Goal: Book appointment/travel/reservation

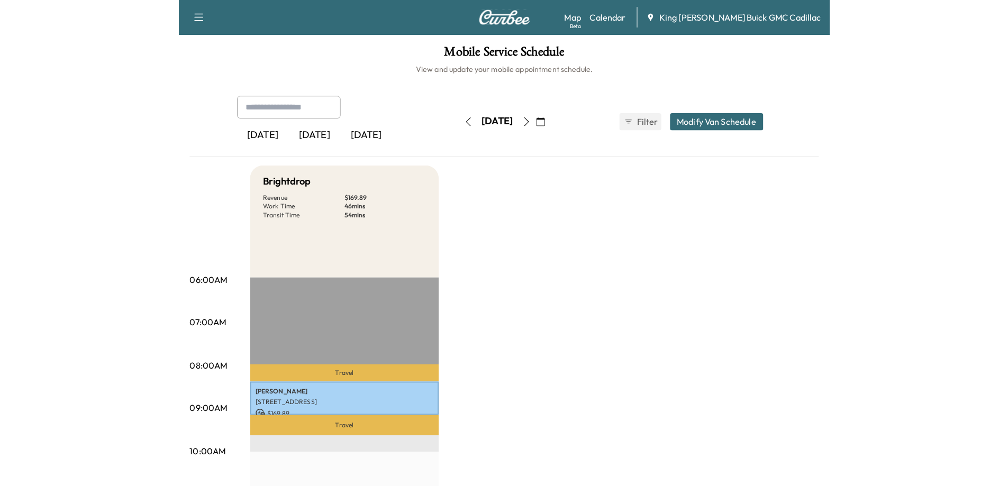
scroll to position [106, 0]
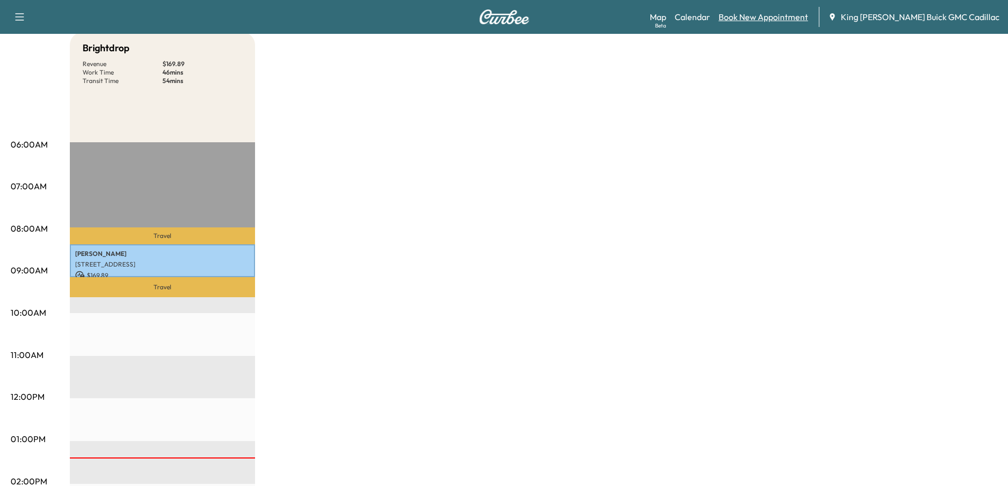
click at [638, 15] on link "Book New Appointment" at bounding box center [762, 17] width 89 height 13
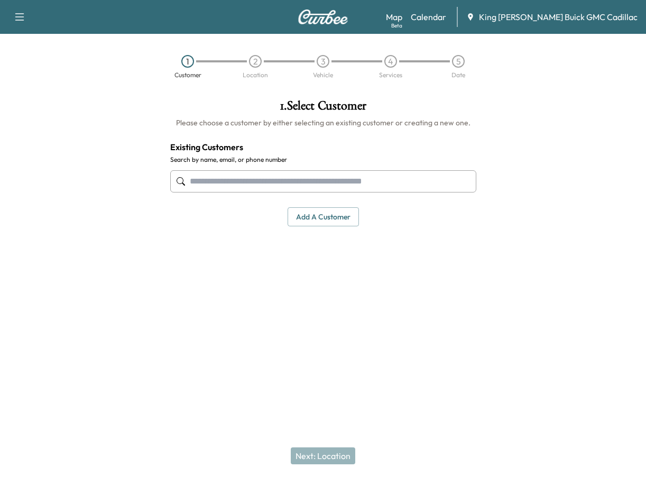
click at [536, 261] on div at bounding box center [566, 210] width 162 height 239
click at [225, 177] on input "text" at bounding box center [323, 181] width 306 height 22
click at [248, 184] on input "text" at bounding box center [323, 181] width 306 height 22
click at [249, 186] on input "text" at bounding box center [323, 181] width 306 height 22
click at [334, 353] on div at bounding box center [323, 347] width 646 height 34
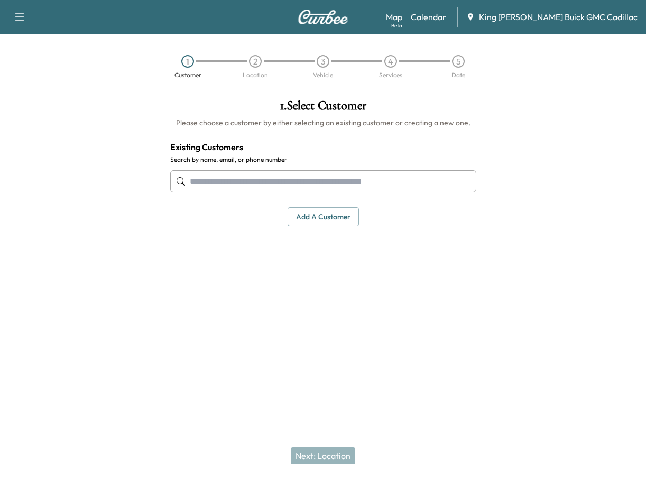
click at [250, 188] on input "text" at bounding box center [323, 181] width 306 height 22
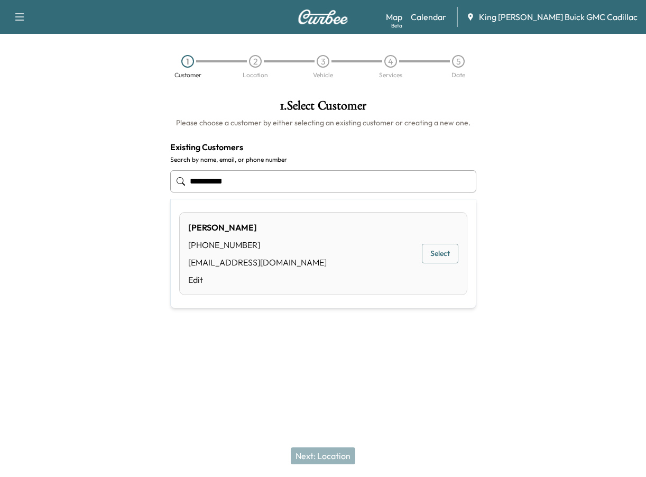
click at [429, 256] on button "Select" at bounding box center [440, 254] width 37 height 20
type input "******"
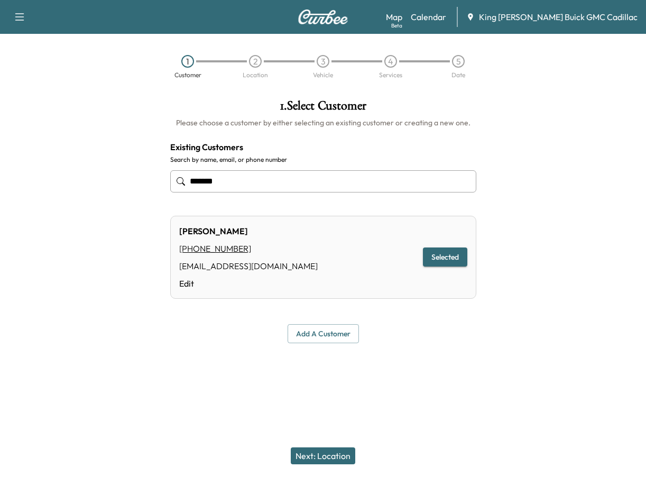
click at [339, 452] on button "Next: Location" at bounding box center [323, 456] width 65 height 17
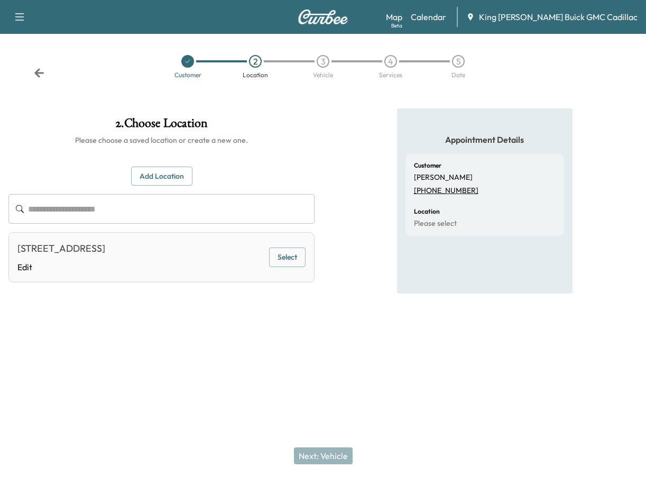
click at [140, 183] on button "Add Location" at bounding box center [161, 177] width 61 height 20
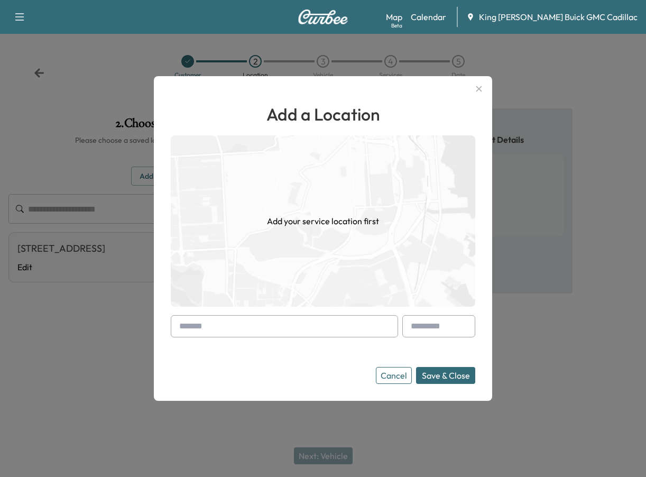
click at [220, 322] on input "text" at bounding box center [284, 326] width 227 height 22
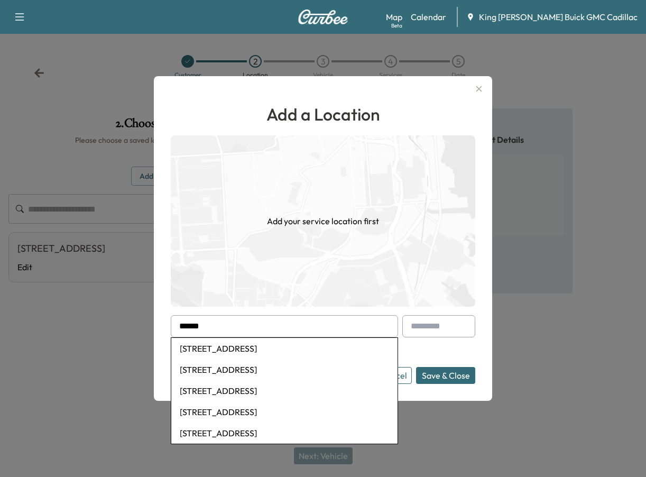
click at [254, 345] on li "[STREET_ADDRESS]" at bounding box center [284, 348] width 226 height 21
type input "**********"
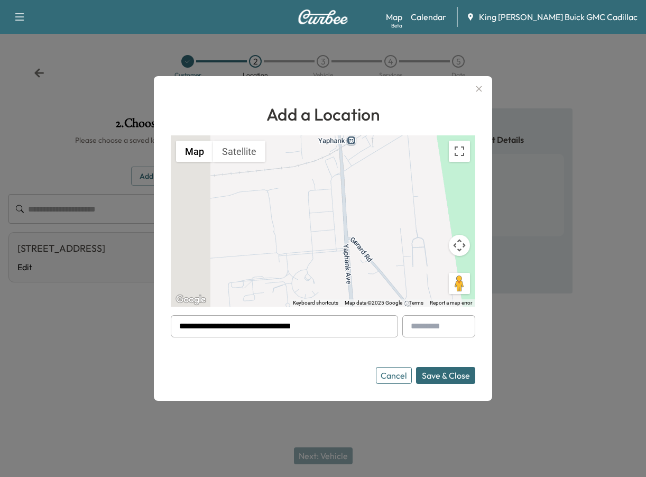
click at [438, 375] on button "Save & Close" at bounding box center [445, 375] width 59 height 17
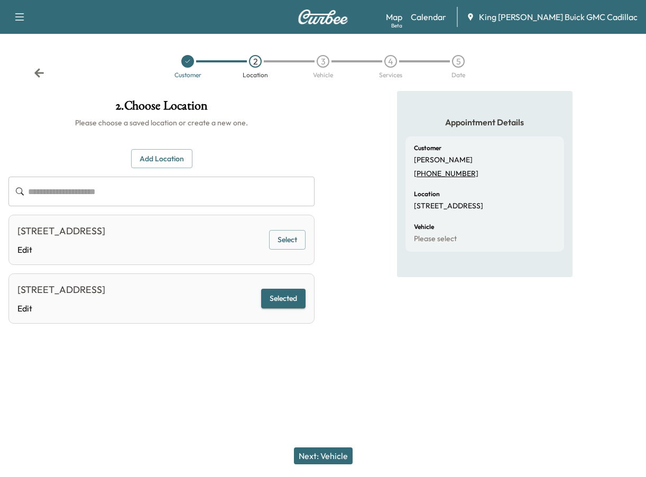
click at [332, 453] on button "Next: Vehicle" at bounding box center [323, 456] width 59 height 17
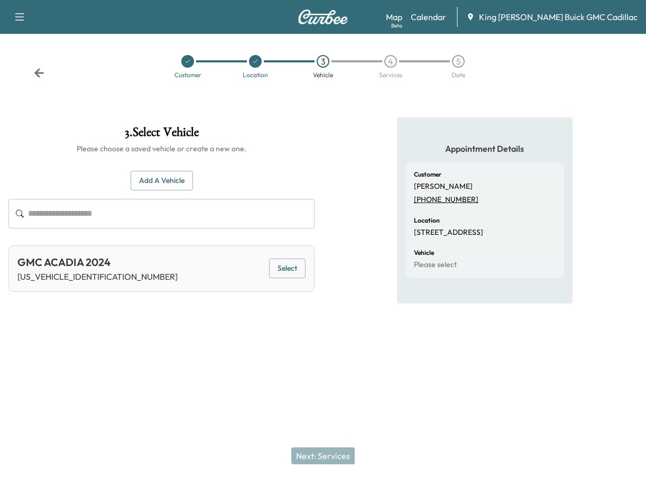
click at [288, 273] on button "Select" at bounding box center [287, 269] width 37 height 20
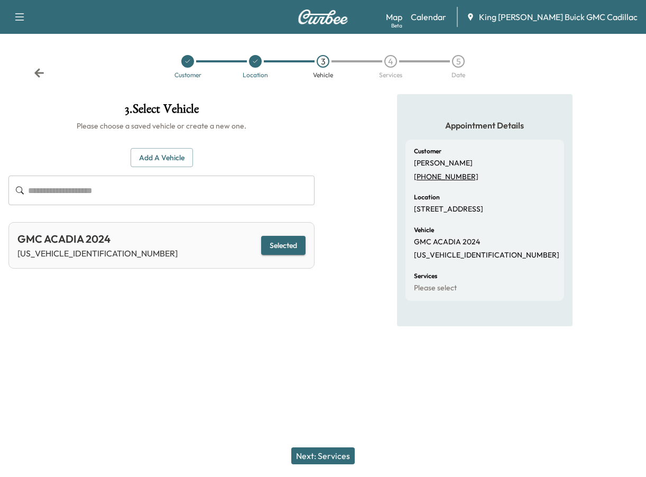
click at [335, 456] on button "Next: Services" at bounding box center [323, 456] width 63 height 17
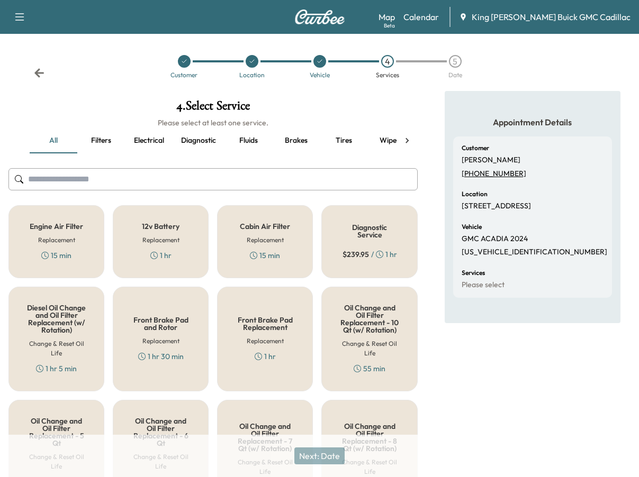
click at [103, 143] on button "Filters" at bounding box center [101, 140] width 48 height 25
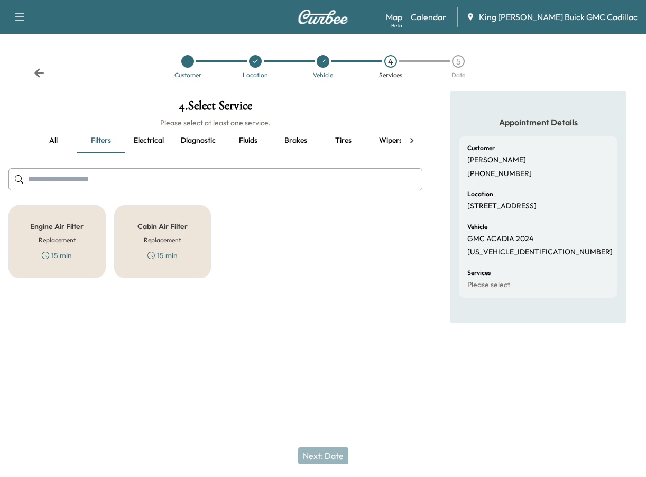
click at [62, 142] on button "all" at bounding box center [54, 140] width 48 height 25
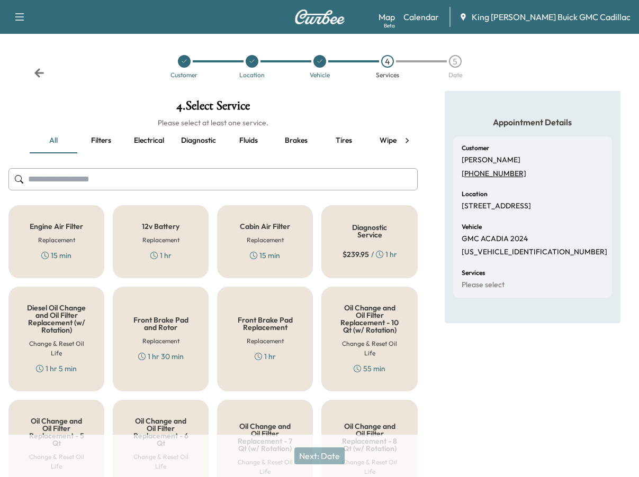
click at [244, 140] on button "Fluids" at bounding box center [248, 140] width 48 height 25
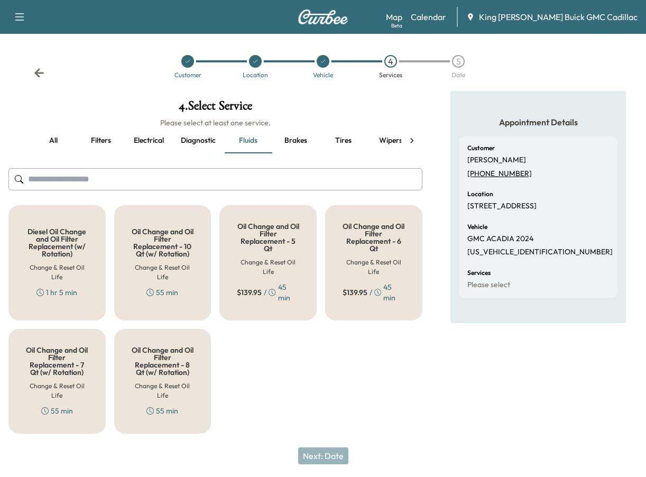
click at [76, 366] on h5 "Oil Change and Oil Filter Replacement - 7 Qt (w/ Rotation)" at bounding box center [57, 362] width 62 height 30
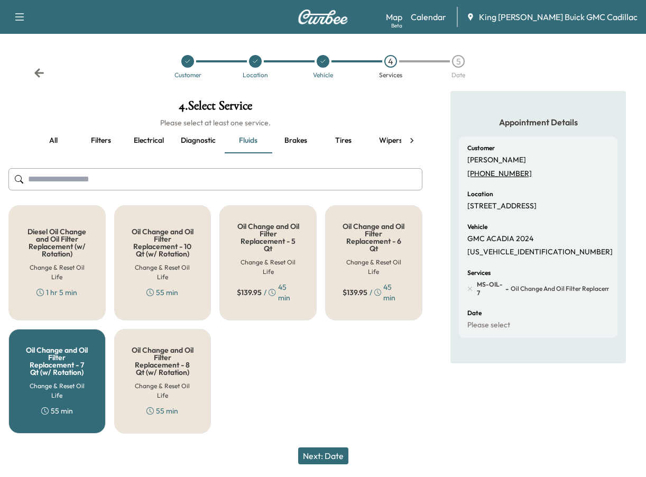
click at [332, 458] on button "Next: Date" at bounding box center [323, 456] width 50 height 17
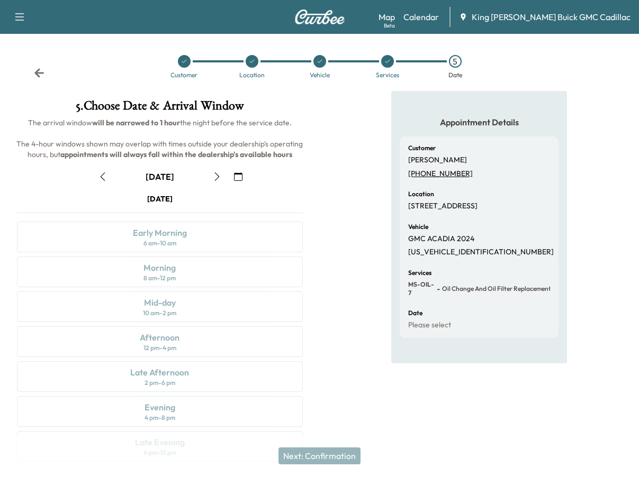
click at [216, 177] on icon "button" at bounding box center [217, 176] width 8 height 8
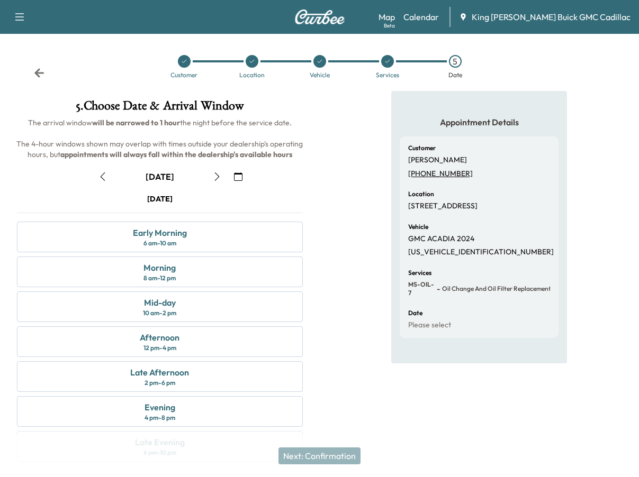
click at [216, 177] on icon "button" at bounding box center [217, 176] width 8 height 8
click at [182, 268] on div "Morning 8 am - 12 pm" at bounding box center [160, 272] width 286 height 31
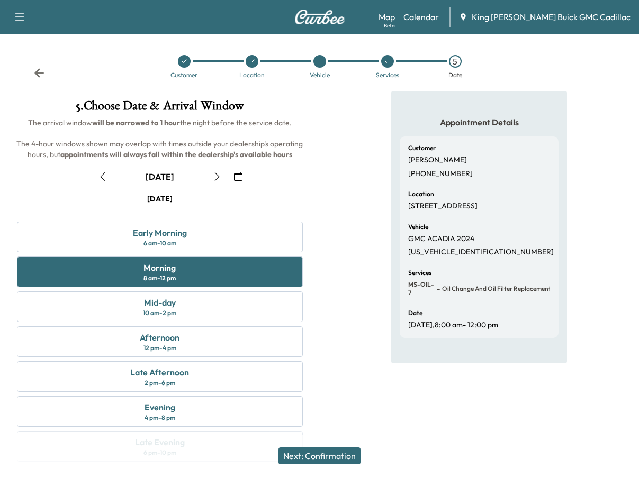
click at [340, 454] on button "Next: Confirmation" at bounding box center [319, 456] width 82 height 17
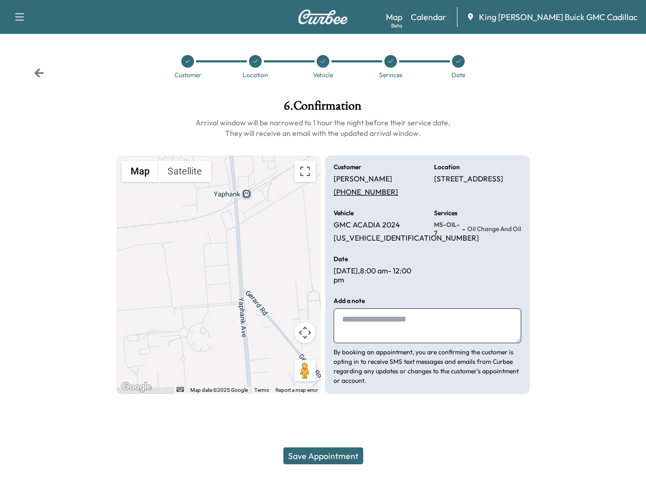
click at [353, 331] on textarea at bounding box center [428, 325] width 188 height 35
type textarea "**********"
click at [343, 453] on button "Save Appointment" at bounding box center [324, 456] width 80 height 17
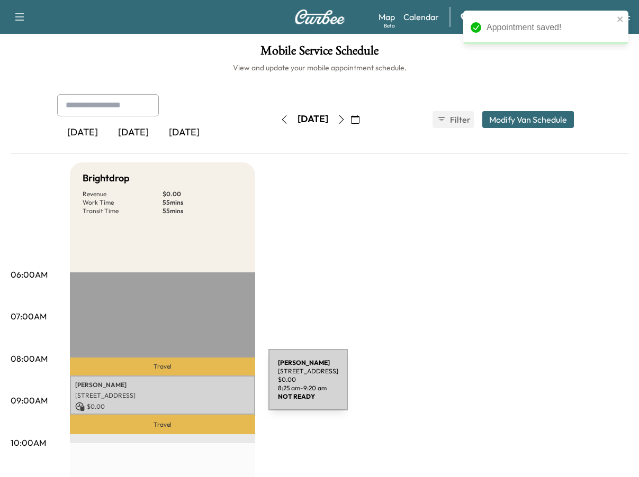
click at [189, 386] on p "[PERSON_NAME]" at bounding box center [162, 385] width 175 height 8
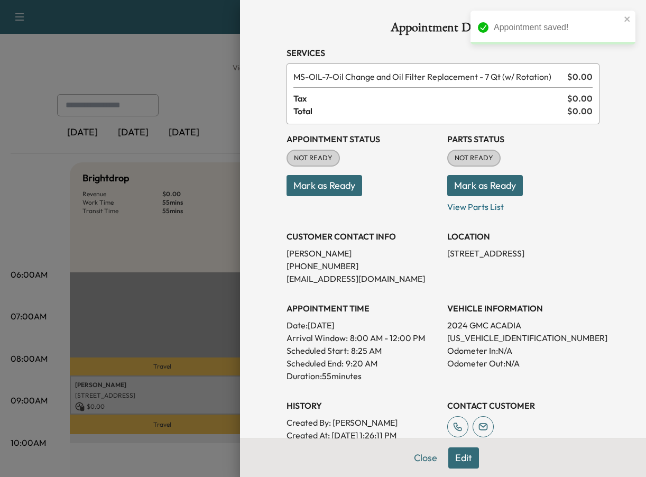
click at [324, 187] on button "Mark as Ready" at bounding box center [325, 185] width 76 height 21
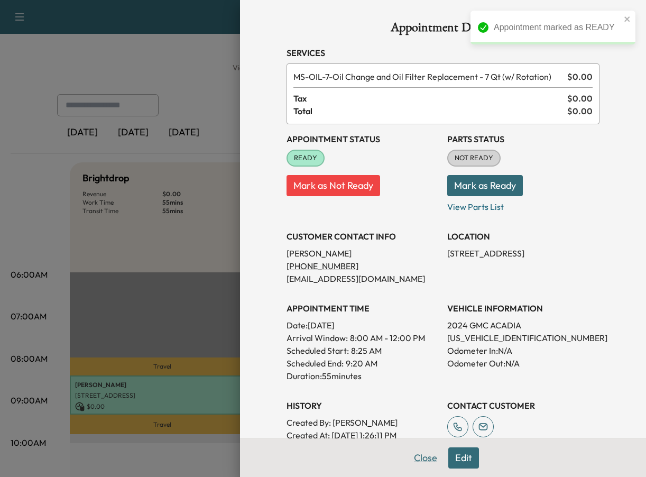
click at [413, 458] on button "Close" at bounding box center [425, 458] width 37 height 21
